Goal: Book appointment/travel/reservation

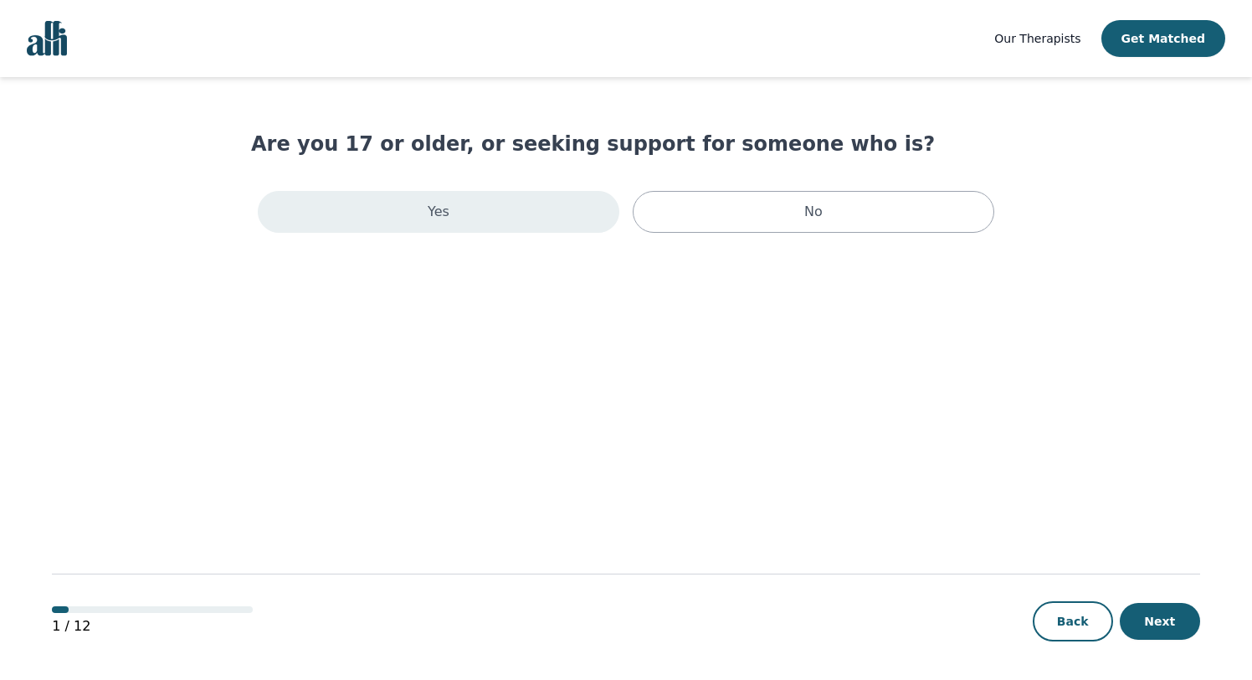
click at [451, 215] on div "Yes" at bounding box center [439, 212] width 362 height 42
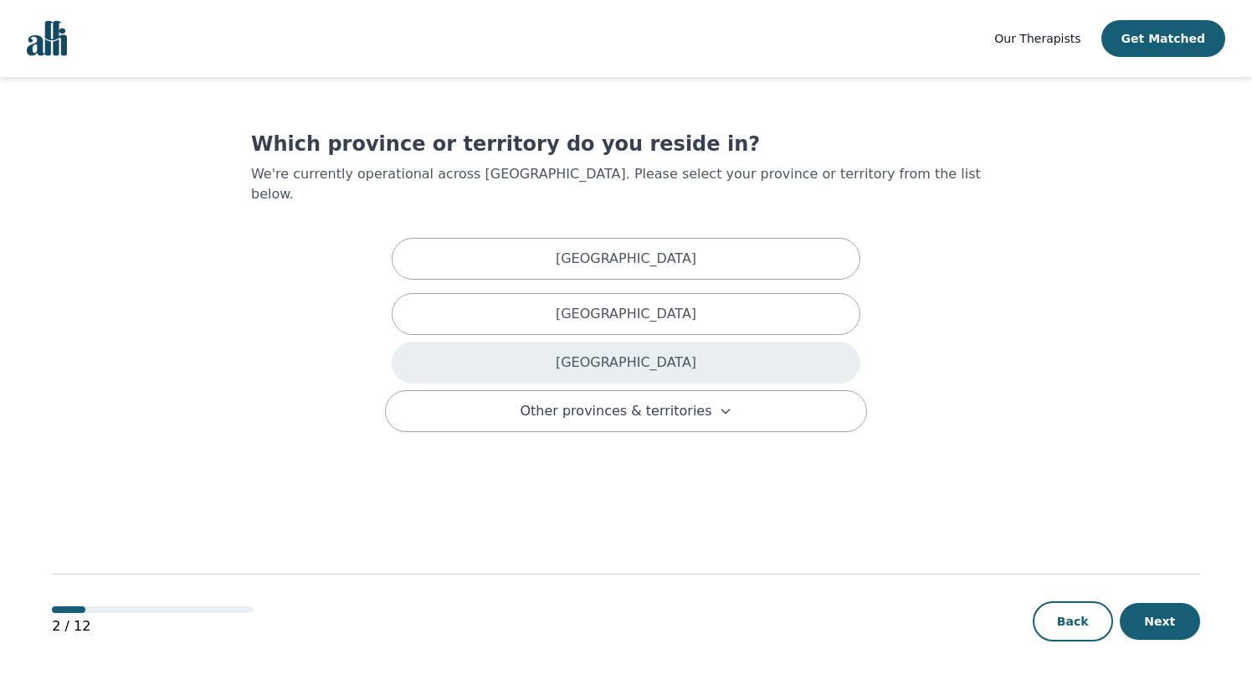
click at [589, 346] on div "[GEOGRAPHIC_DATA]" at bounding box center [626, 362] width 469 height 42
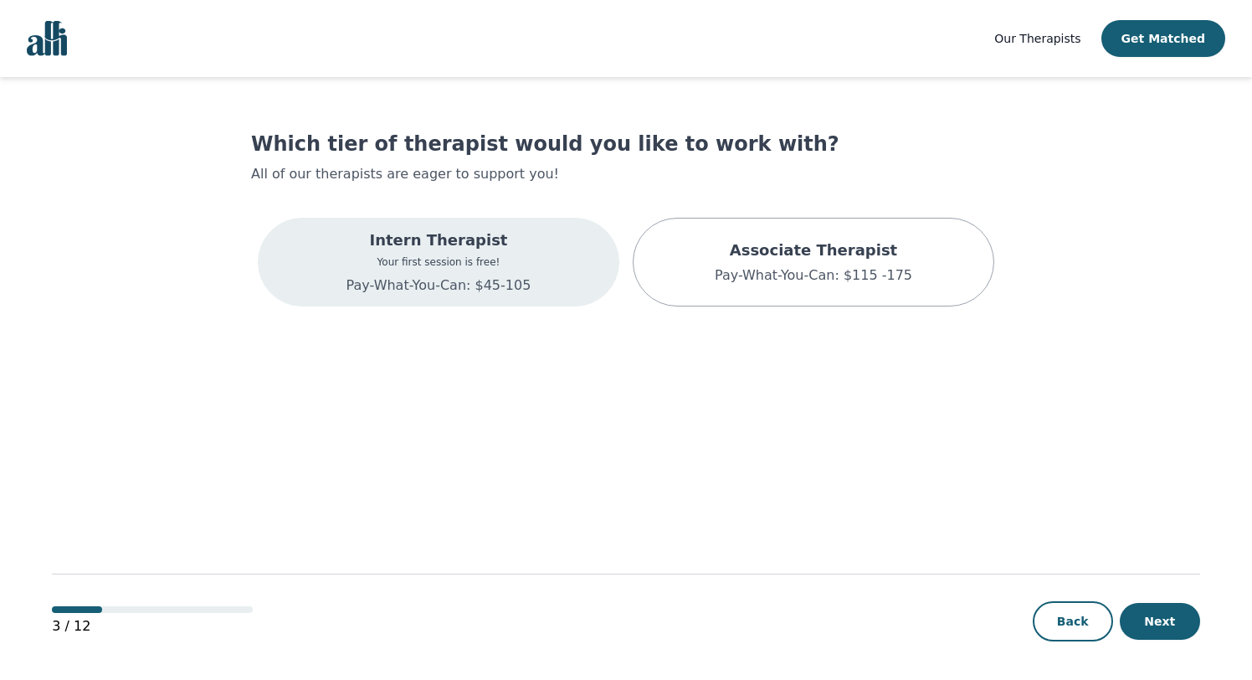
click at [533, 280] on div "Intern Therapist Your first session is free! Pay-What-You-Can: $45-105" at bounding box center [439, 262] width 362 height 89
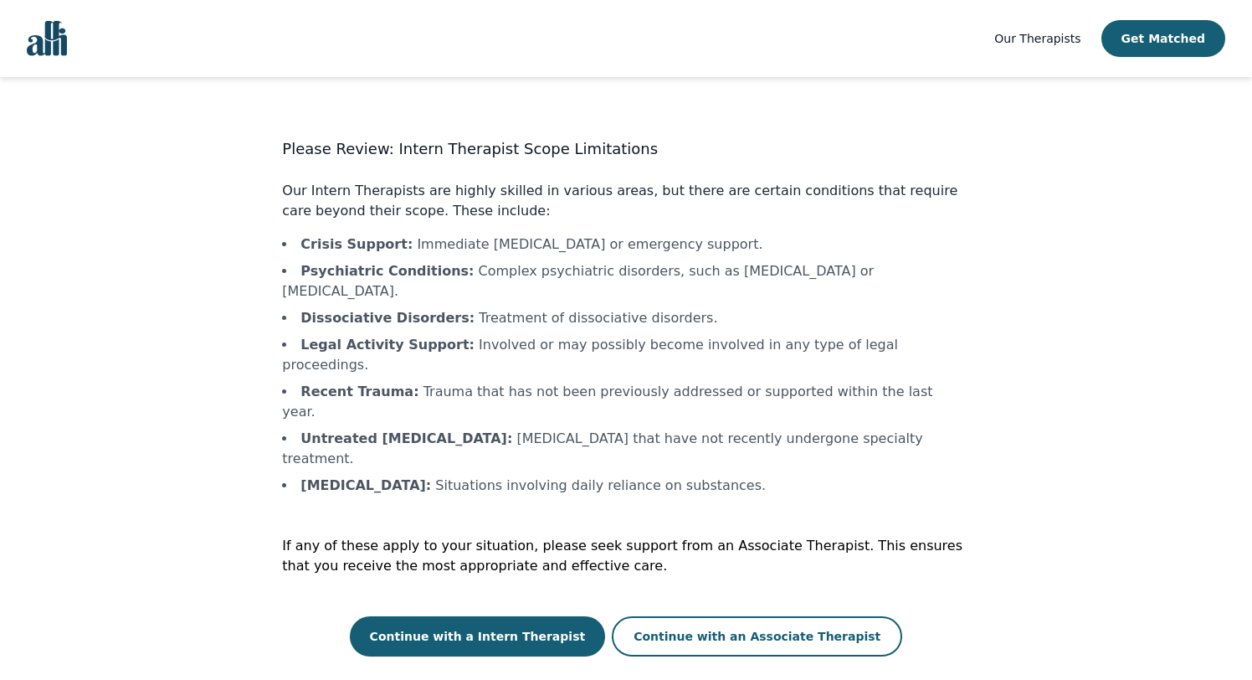
scroll to position [2, 0]
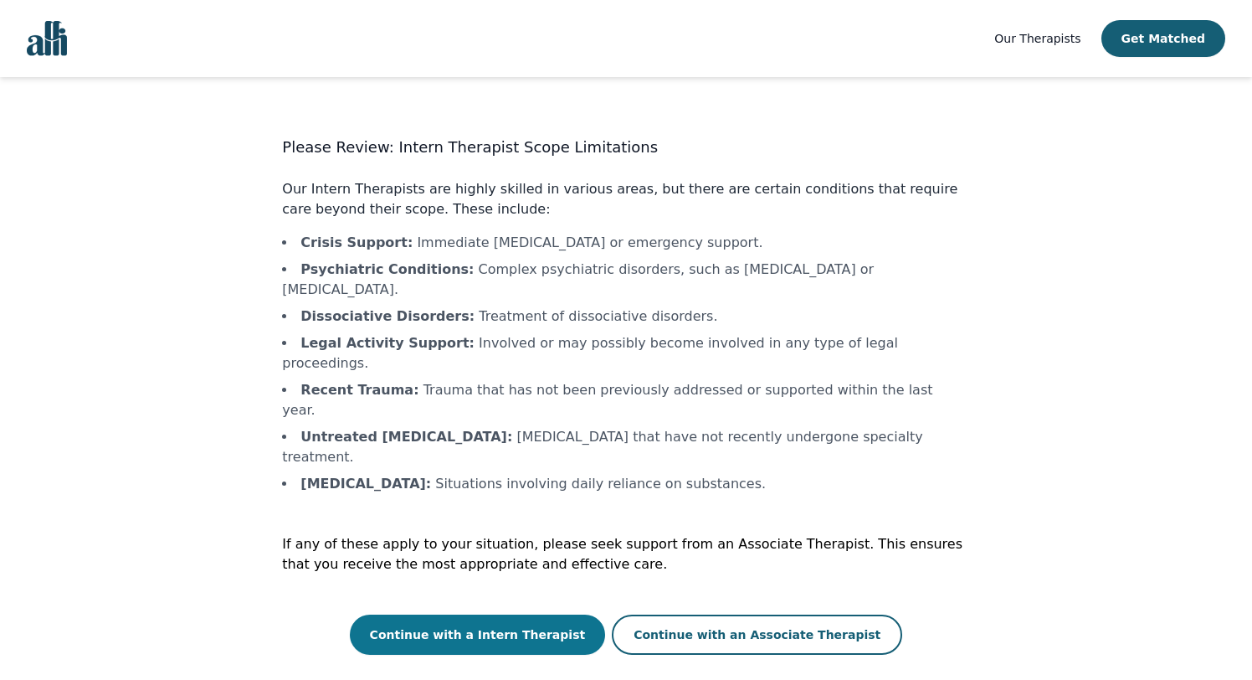
click at [563, 614] on button "Continue with a Intern Therapist" at bounding box center [478, 634] width 256 height 40
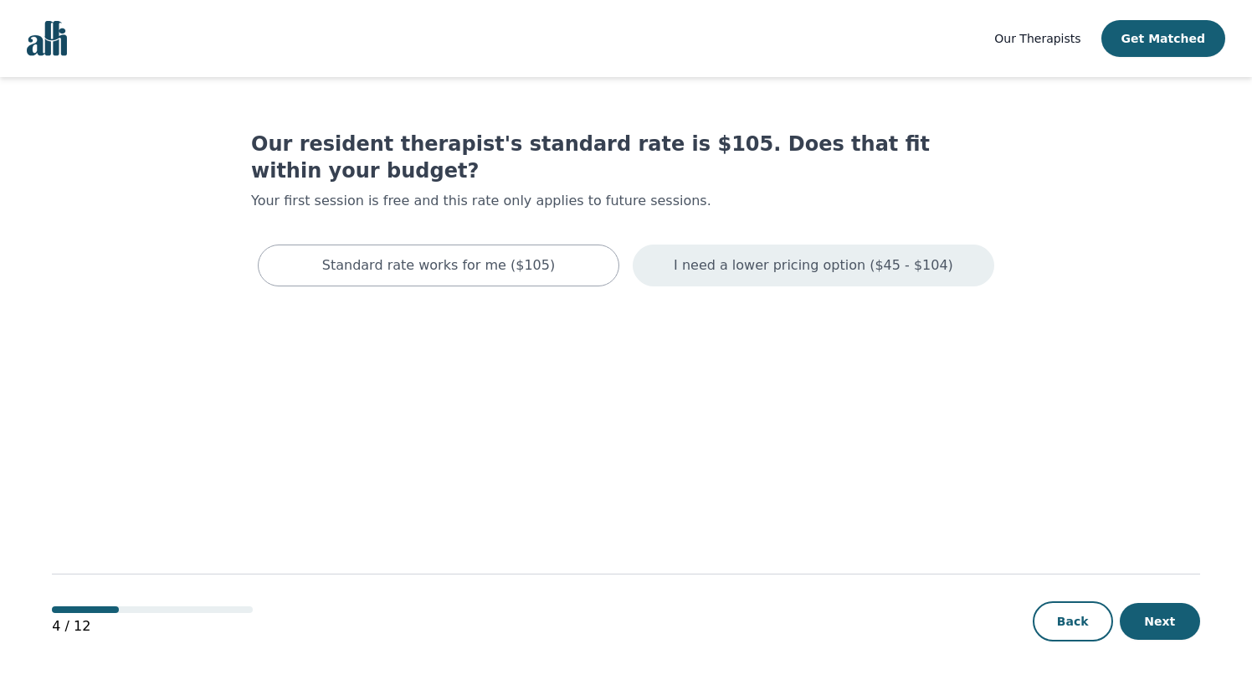
click at [690, 255] on p "I need a lower pricing option ($45 - $104)" at bounding box center [814, 265] width 280 height 20
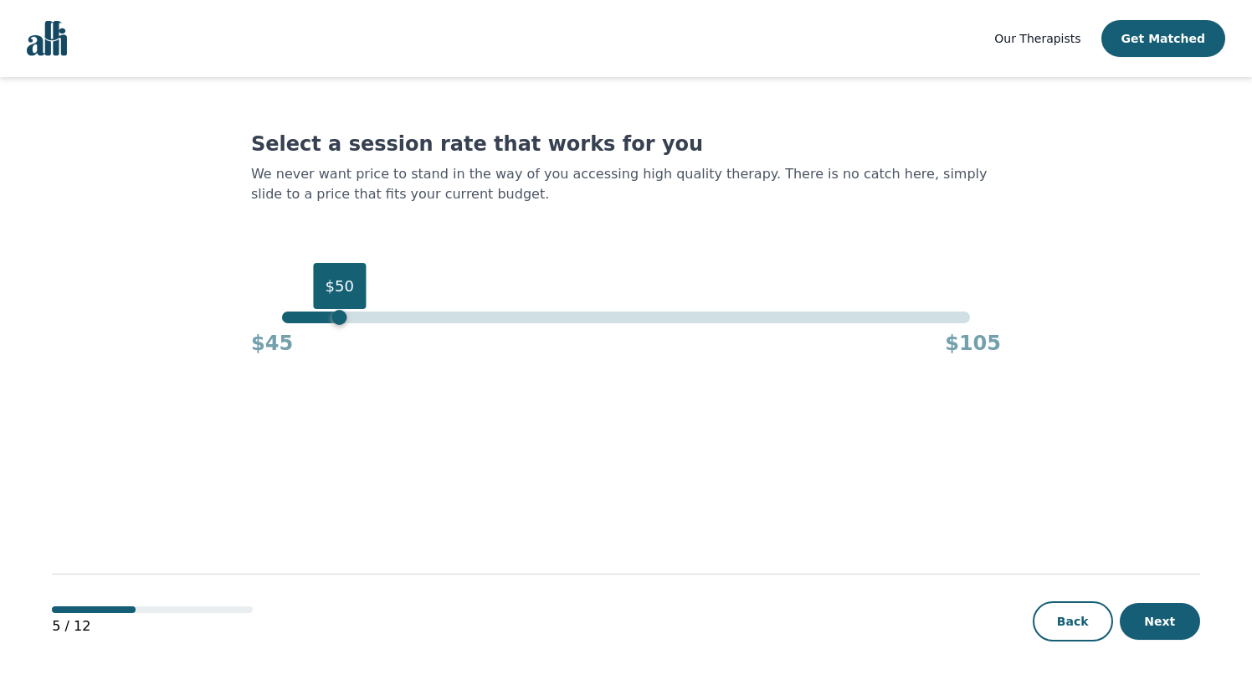
drag, startPoint x: 972, startPoint y: 321, endPoint x: 342, endPoint y: 319, distance: 629.4
click at [342, 319] on div "$50" at bounding box center [339, 317] width 15 height 15
click at [1178, 621] on button "Next" at bounding box center [1160, 621] width 80 height 37
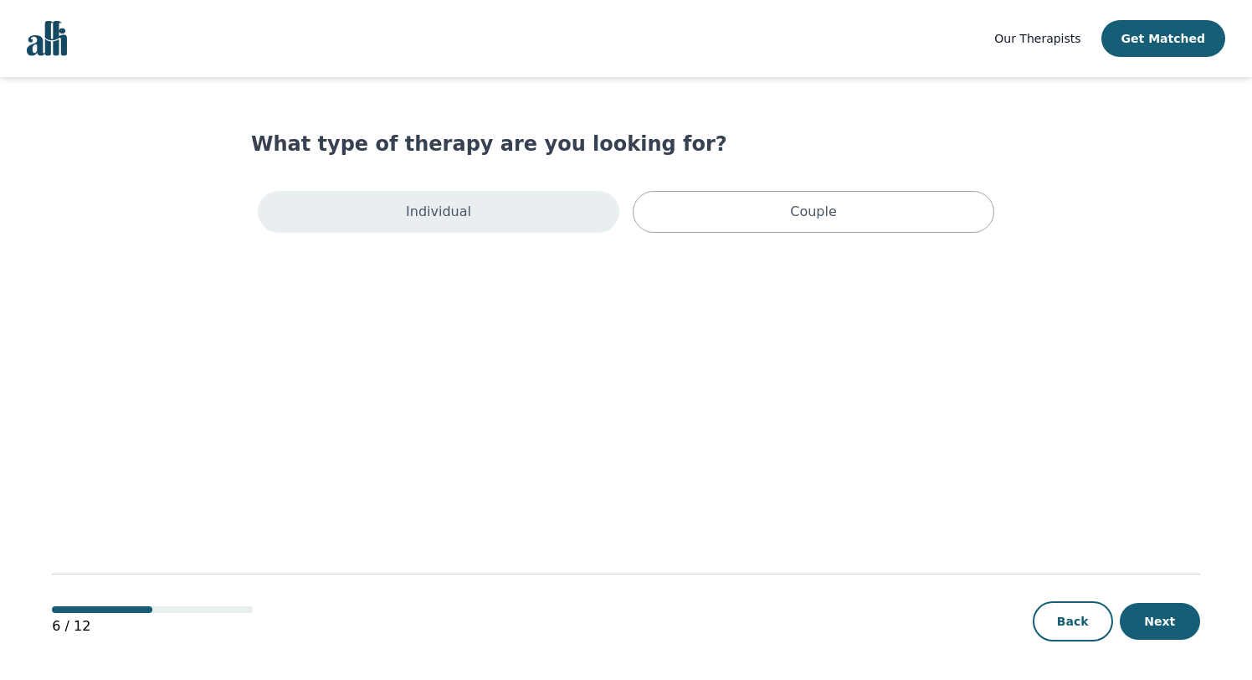
click at [452, 214] on p "Individual" at bounding box center [438, 212] width 65 height 20
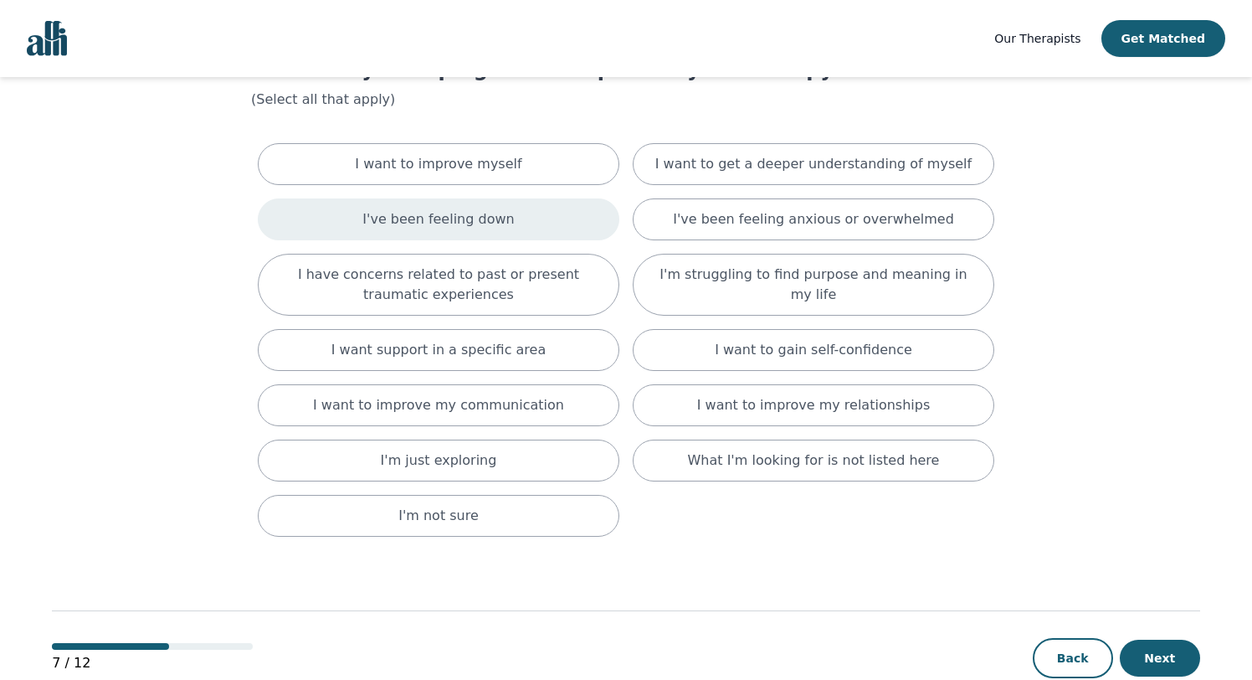
scroll to position [78, 0]
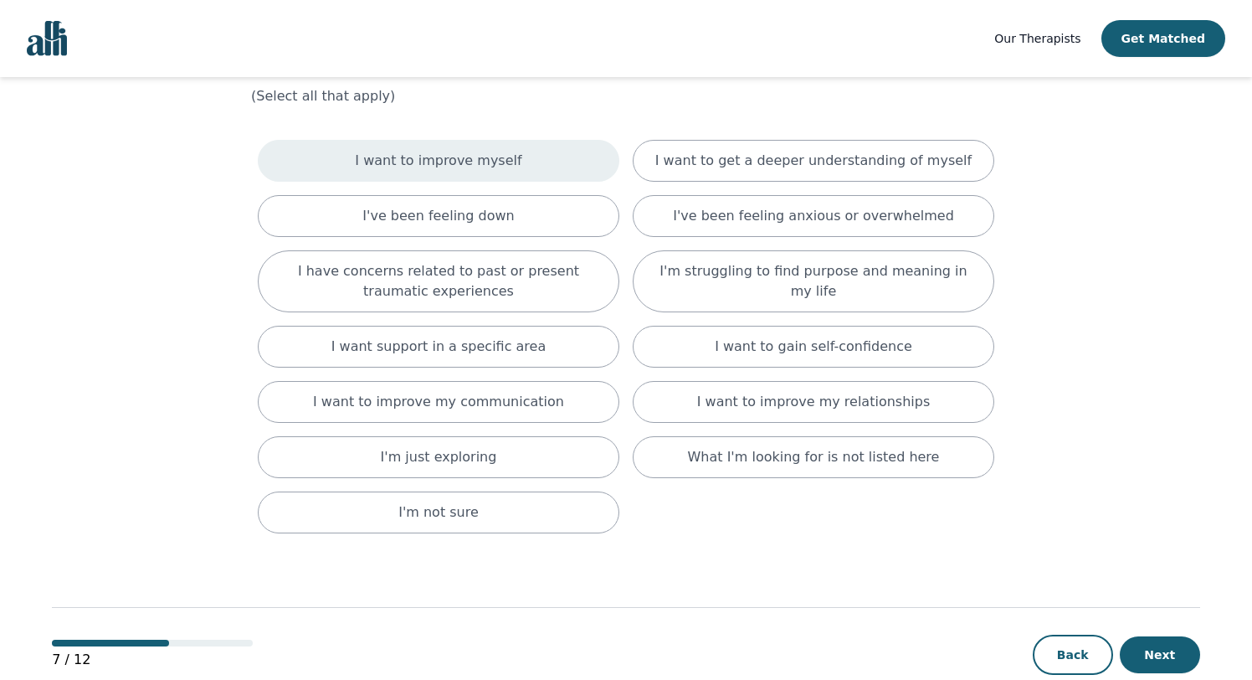
click at [480, 166] on p "I want to improve myself" at bounding box center [438, 161] width 167 height 20
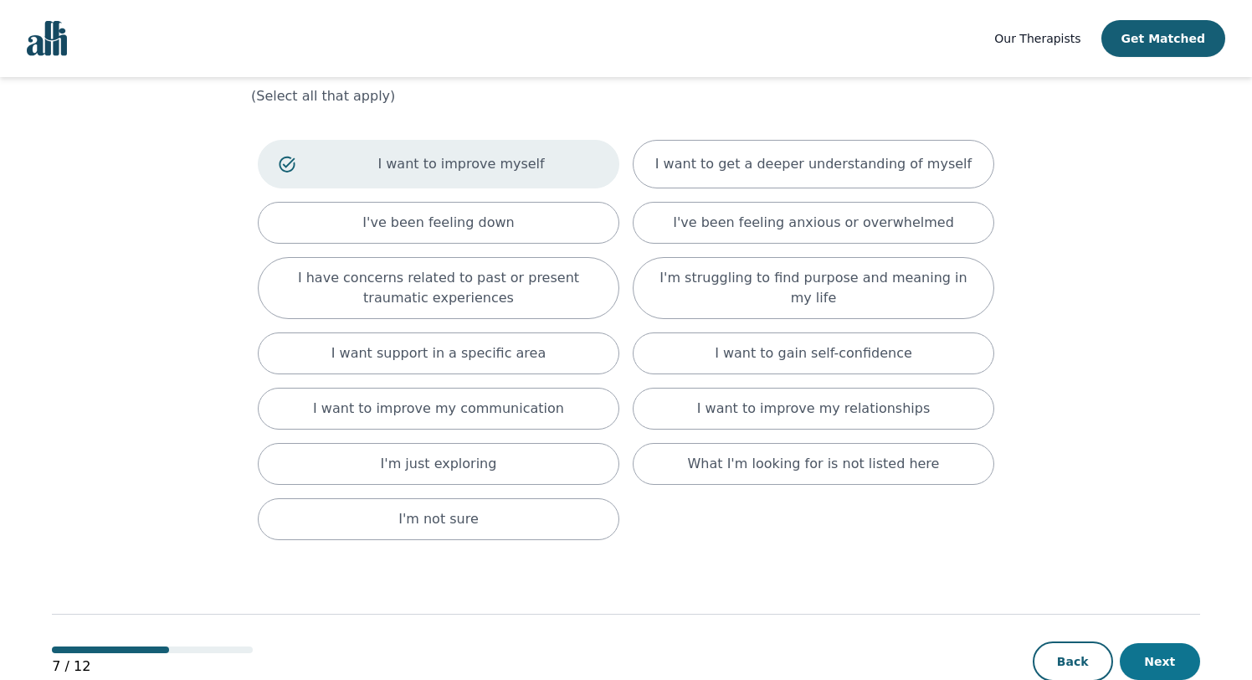
click at [1143, 665] on button "Next" at bounding box center [1160, 661] width 80 height 37
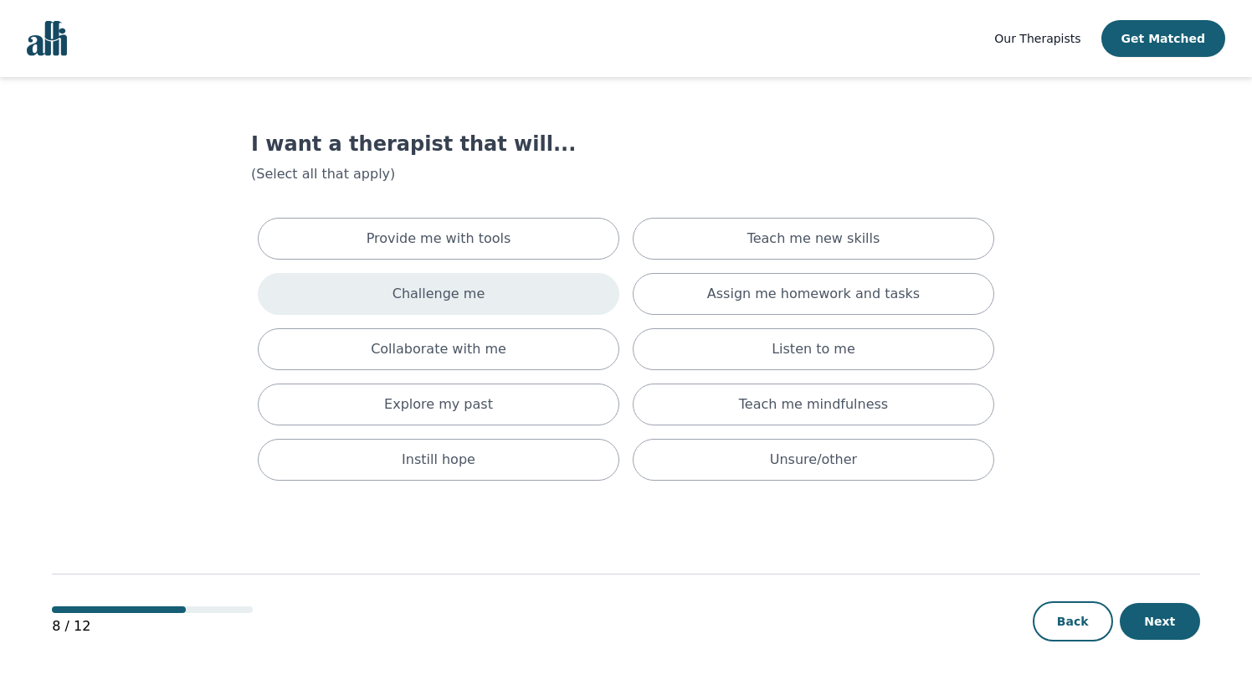
click at [520, 280] on div "Challenge me" at bounding box center [439, 294] width 362 height 42
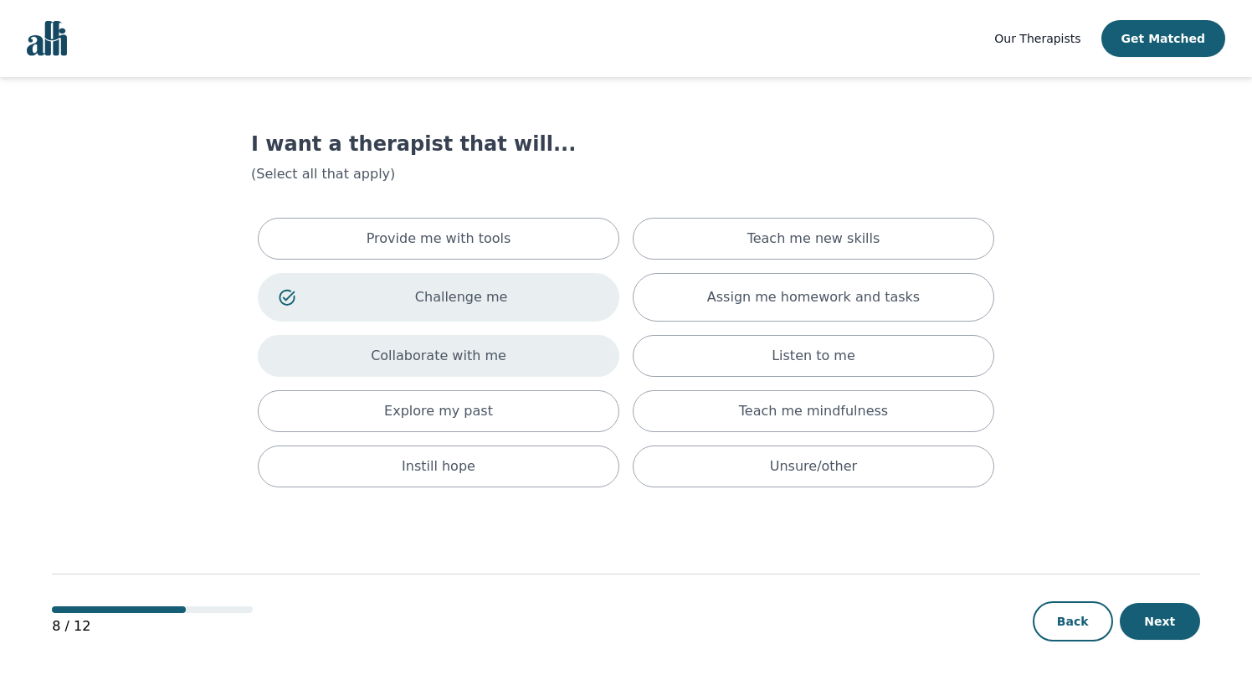
click at [552, 348] on div "Collaborate with me" at bounding box center [439, 356] width 362 height 42
click at [1164, 628] on button "Next" at bounding box center [1160, 621] width 80 height 37
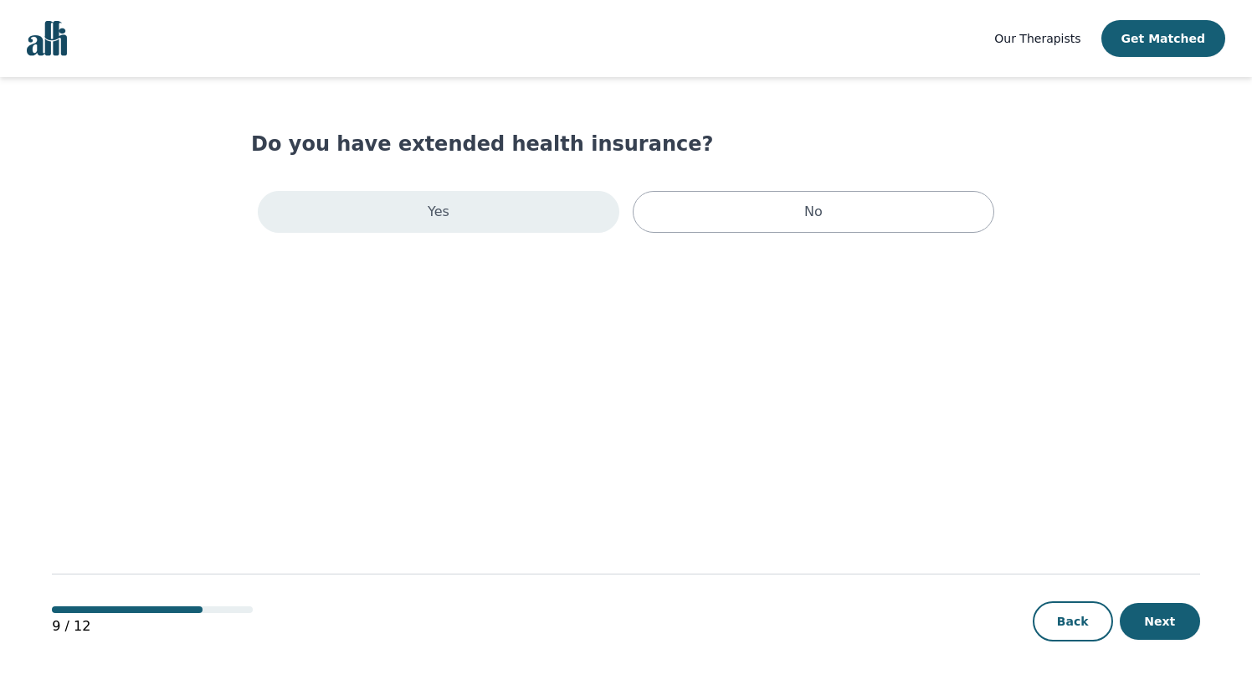
click at [507, 211] on div "Yes" at bounding box center [439, 212] width 362 height 42
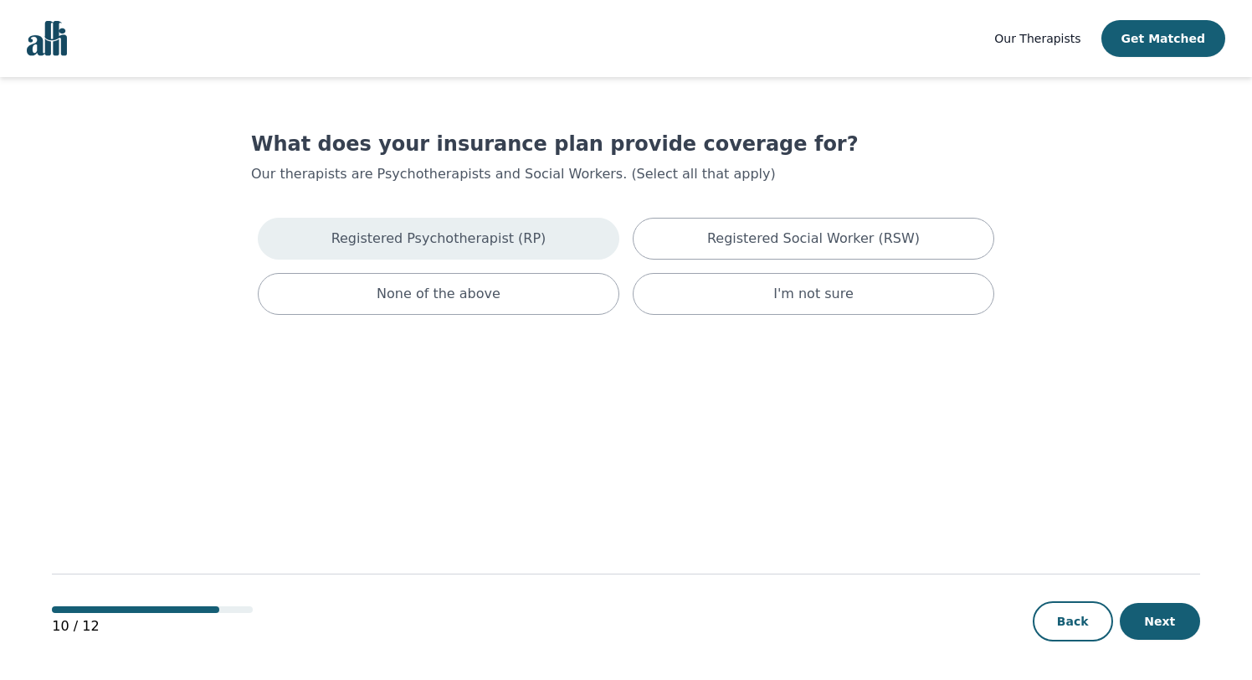
click at [548, 247] on div "Registered Psychotherapist (RP)" at bounding box center [439, 239] width 362 height 42
click at [1153, 614] on button "Next" at bounding box center [1160, 621] width 80 height 37
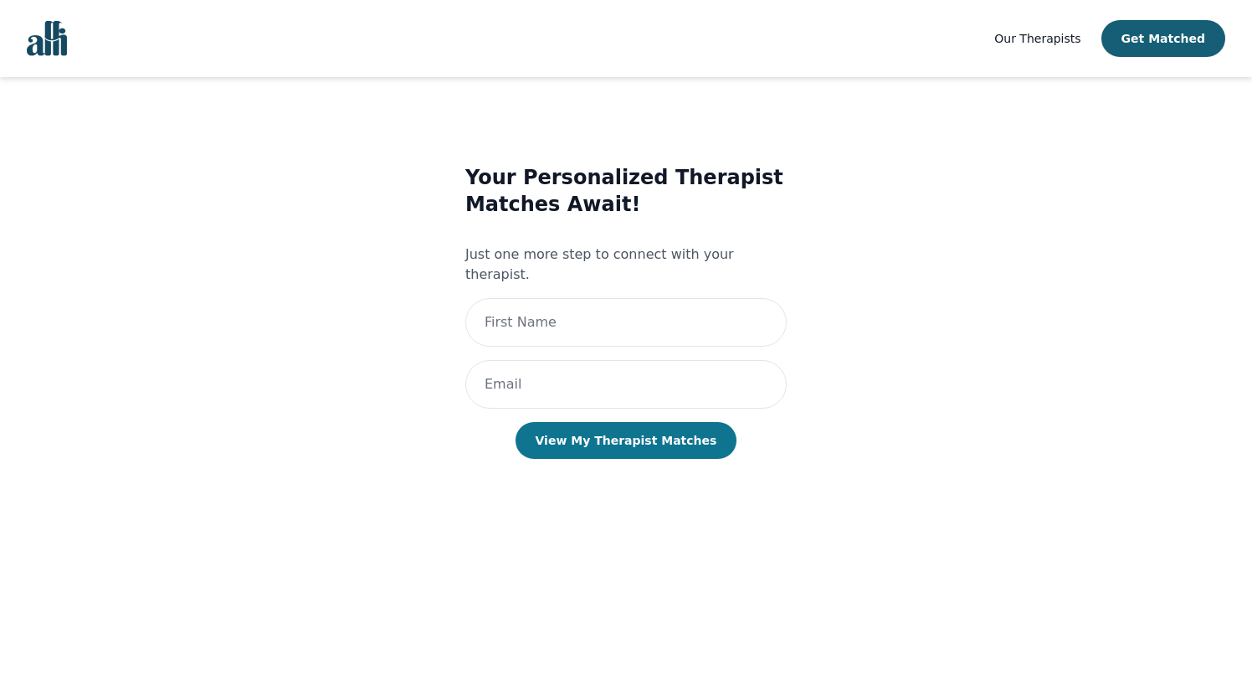
click at [638, 422] on button "View My Therapist Matches" at bounding box center [627, 440] width 222 height 37
